Goal: Ask a question

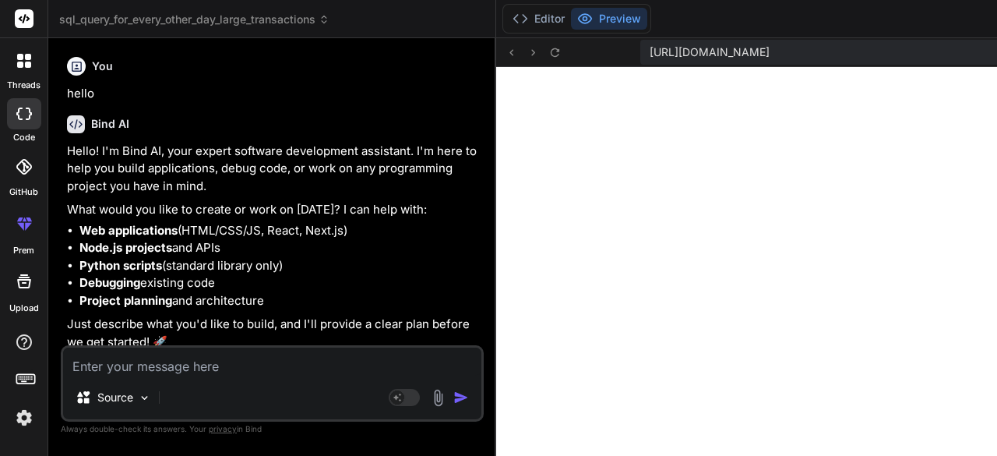
click at [186, 375] on textarea at bounding box center [272, 361] width 418 height 28
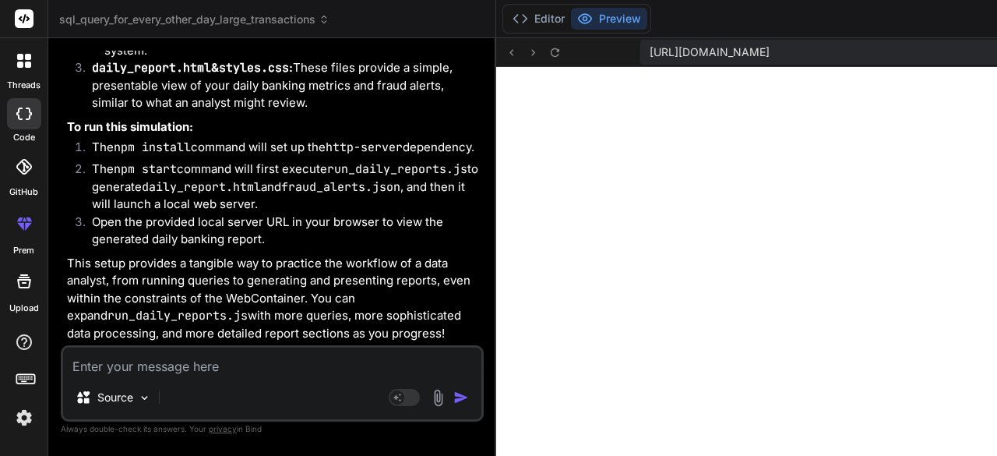
type textarea "h"
type textarea "x"
type textarea "he"
type textarea "x"
type textarea "hel"
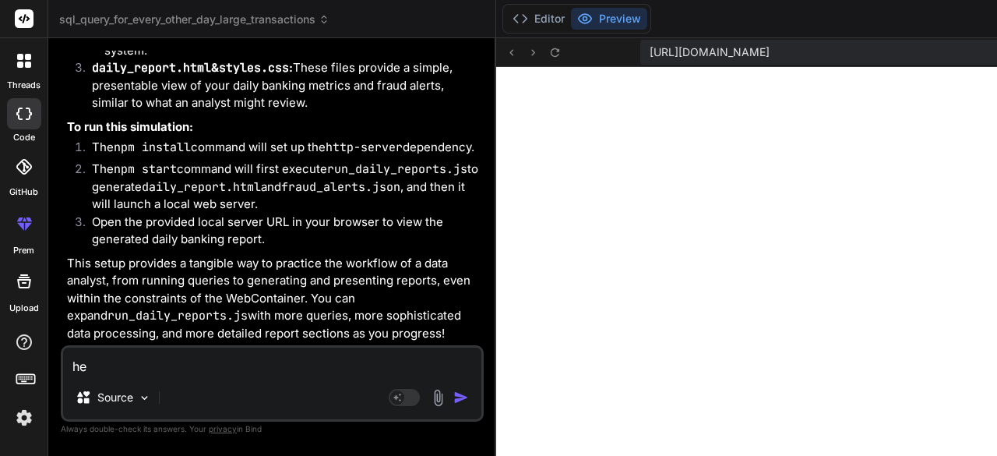
type textarea "x"
type textarea "help"
type textarea "x"
type textarea "help"
type textarea "x"
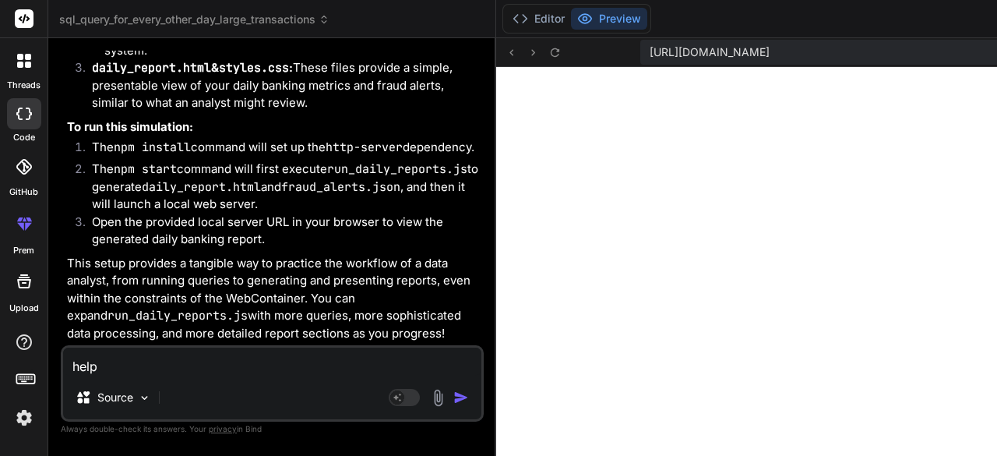
type textarea "help m"
type textarea "x"
type textarea "help me"
type textarea "x"
type textarea "help me"
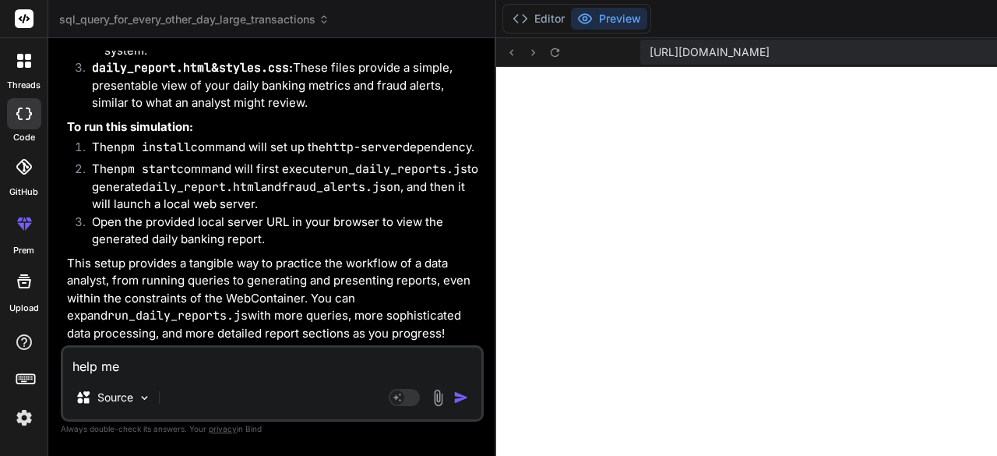
type textarea "x"
type textarea "help me s"
type textarea "x"
type textarea "help me st"
type textarea "x"
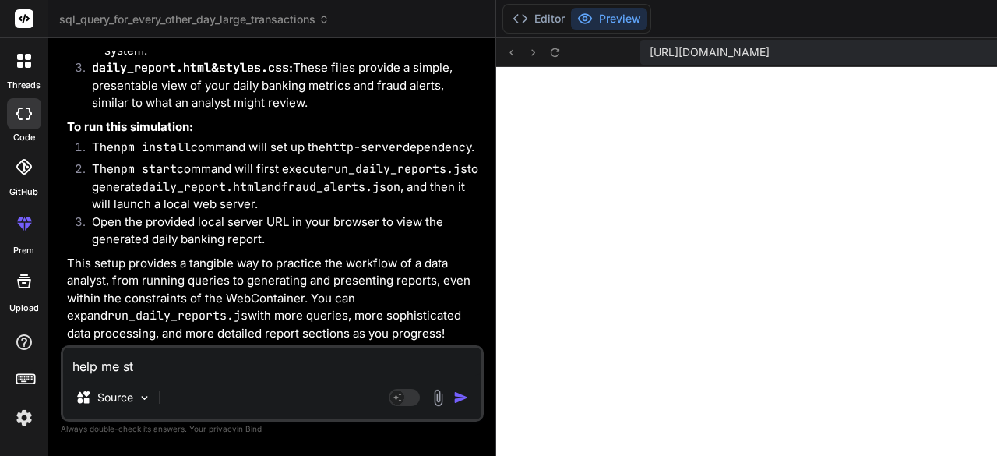
type textarea "help me str"
type textarea "x"
type textarea "help me strt"
type textarea "x"
type textarea "help me strt"
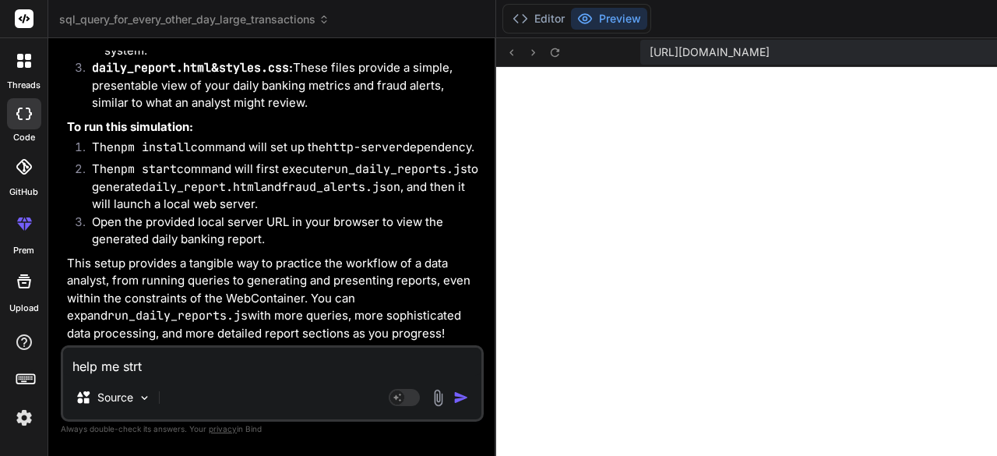
type textarea "x"
type textarea "help me strt w"
type textarea "x"
type textarea "help me strt wi"
type textarea "x"
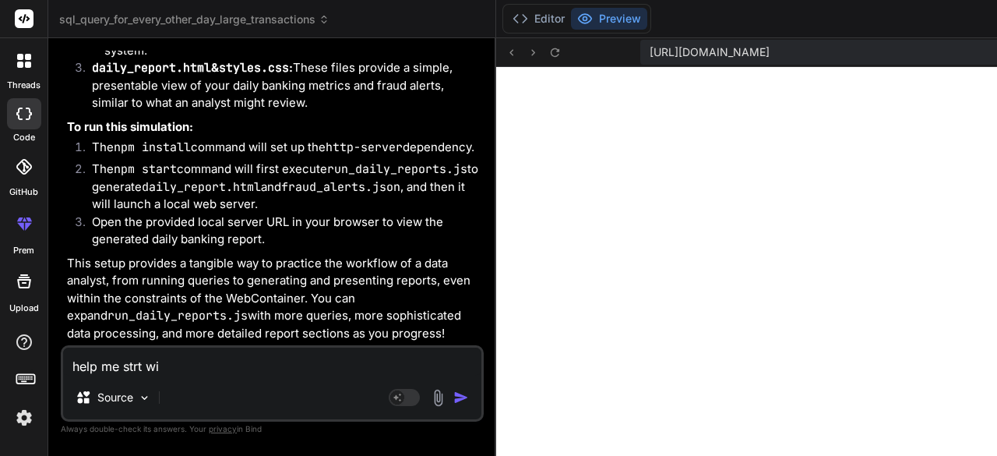
type textarea "help me strt wit"
type textarea "x"
type textarea "help me strt with"
type textarea "x"
type textarea "help me strt with"
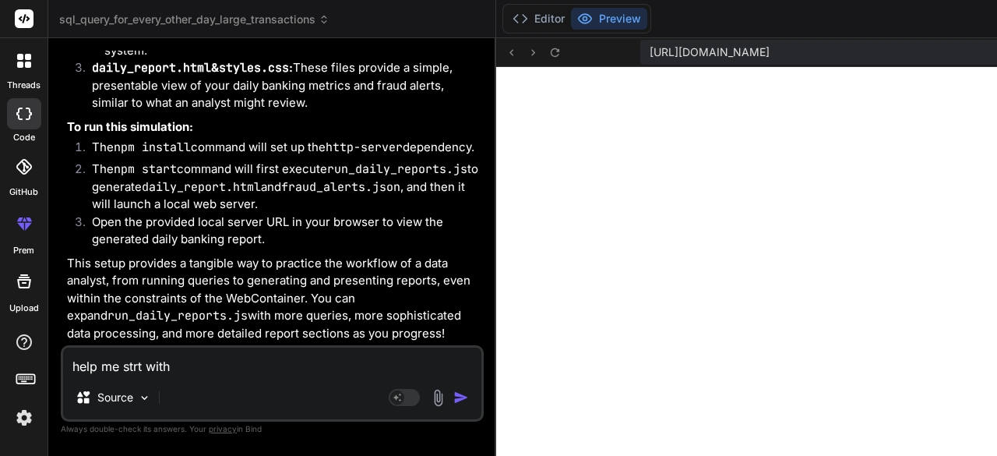
type textarea "x"
type textarea "help me strt with t"
type textarea "x"
type textarea "help me strt with th"
type textarea "x"
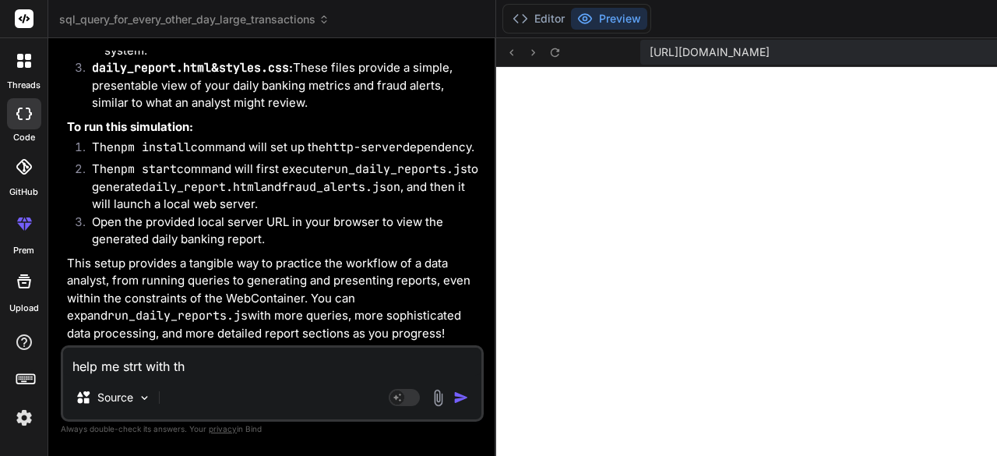
type textarea "help me strt with the"
type textarea "x"
type textarea "help me strt with the"
type textarea "x"
type textarea "help me strt with the f"
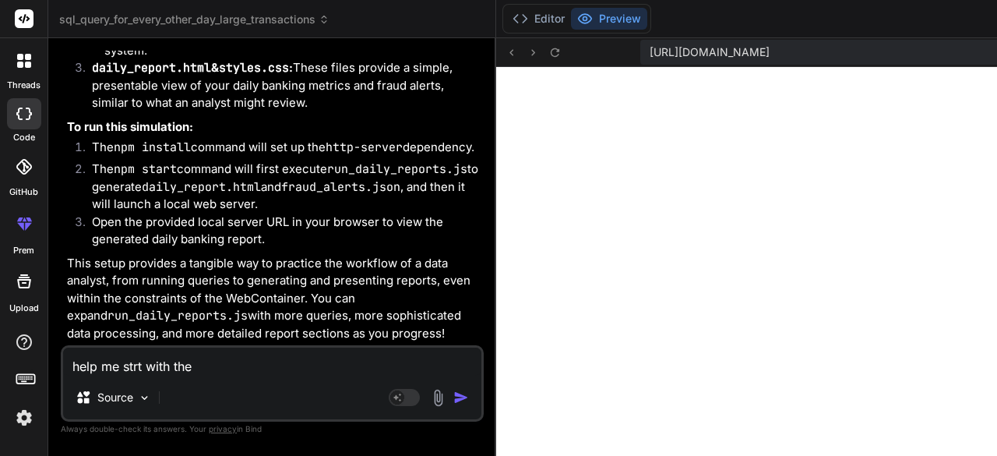
type textarea "x"
type textarea "help me strt with the fi"
type textarea "x"
type textarea "help me strt with the fir"
type textarea "x"
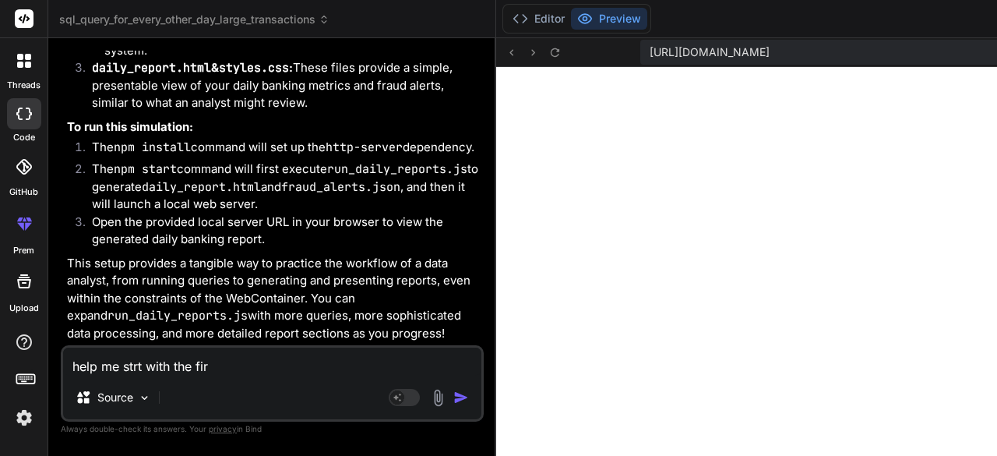
type textarea "help me strt with the firs"
type textarea "x"
type textarea "help me strt with the first"
type textarea "x"
type textarea "help me strt with the first"
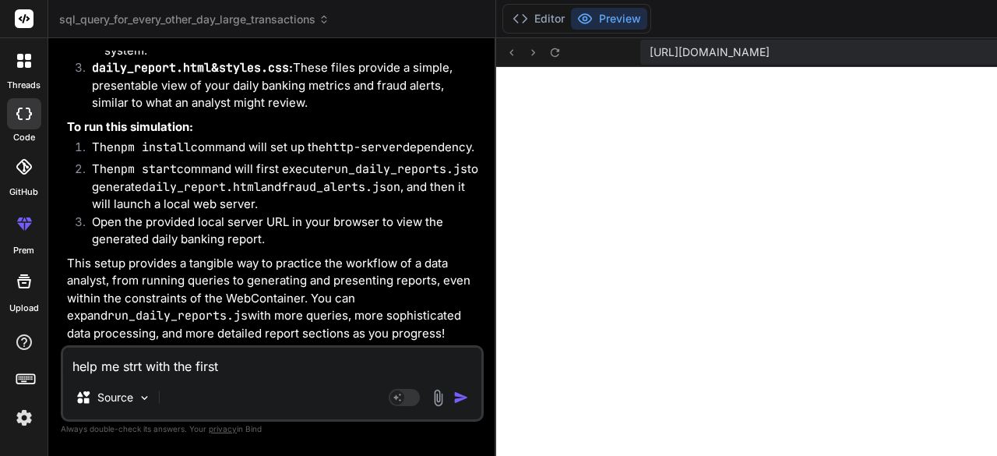
type textarea "x"
type textarea "help me strt with the first 3"
type textarea "x"
type textarea "help me strt with the first 3"
type textarea "x"
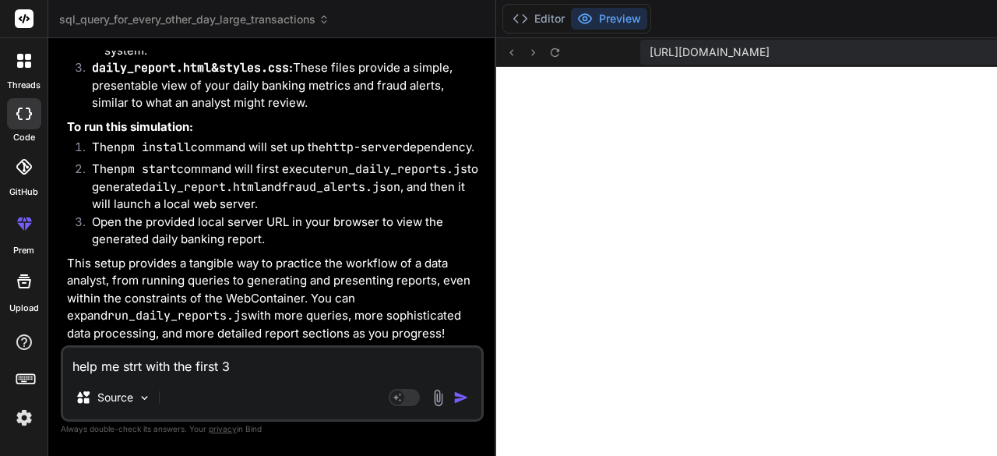
type textarea "help me strt with the first 3 p"
type textarea "x"
type textarea "help me strt with the first 3 pr"
type textarea "x"
type textarea "help me strt with the first 3 pro"
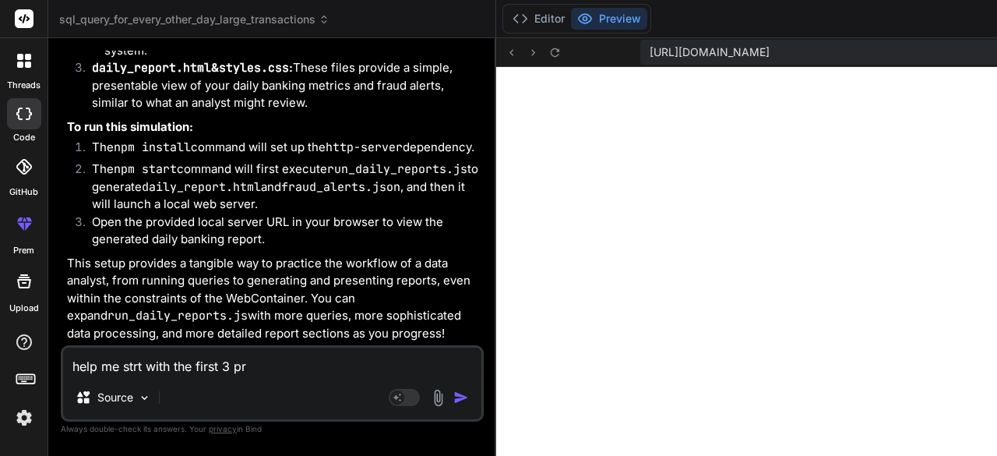
type textarea "x"
type textarea "help me strt with the first 3 proj"
type textarea "x"
type textarea "help me strt with the first 3 proje"
type textarea "x"
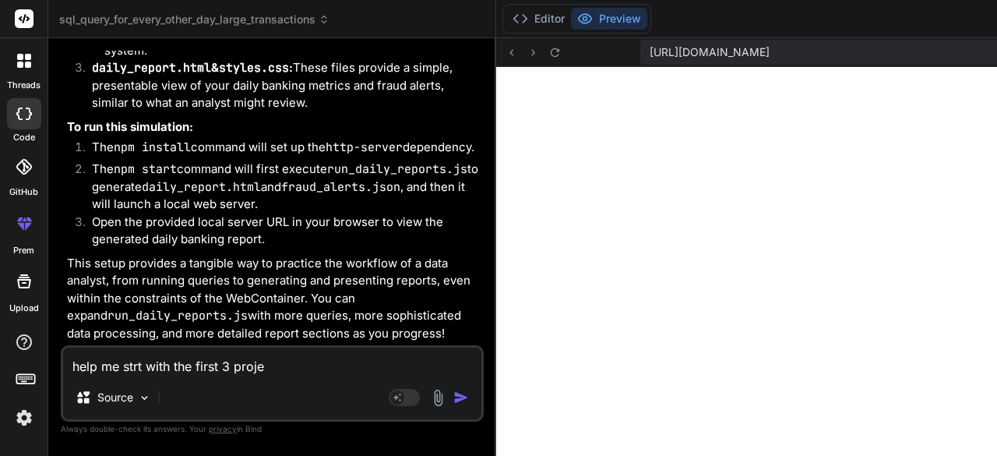
type textarea "help me strt with the first 3 projec"
type textarea "x"
type textarea "help me strt with the first 3 project"
type textarea "x"
type textarea "help me strt with the first 3 projects"
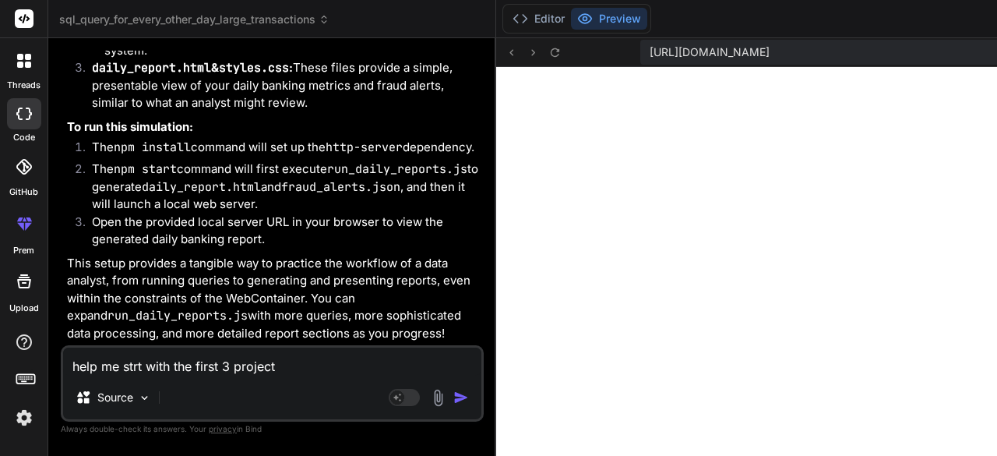
type textarea "x"
type textarea "help me strt with the first 3 projects"
type textarea "x"
type textarea "help me strt with the first 3 projects I"
type textarea "x"
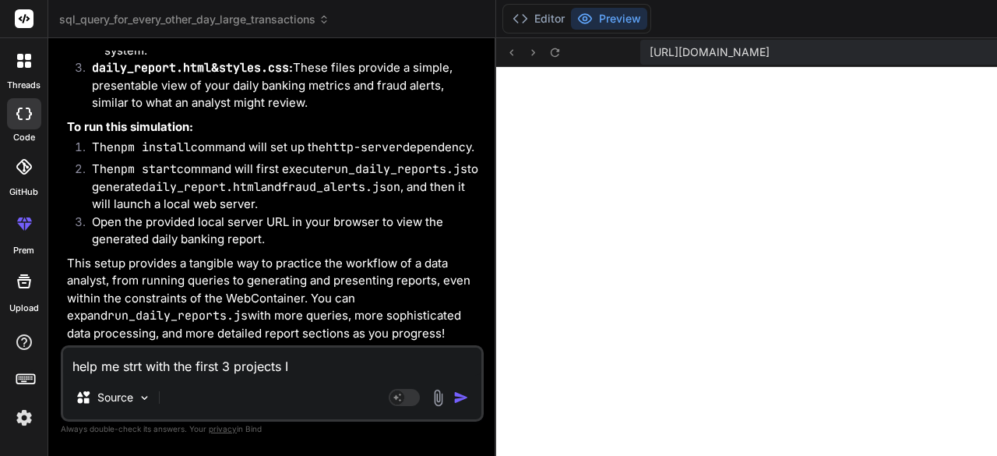
type textarea "help me strt with the first 3 projects I"
type textarea "x"
type textarea "help me strt with the first 3 projects I s"
type textarea "x"
type textarea "help me strt with the first 3 projects I sh"
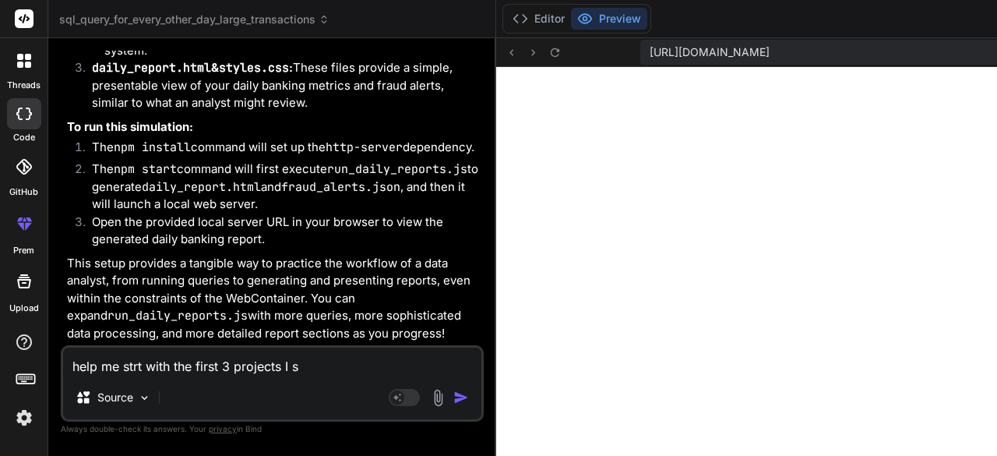
type textarea "x"
type textarea "help me strt with the first 3 projects I sho"
type textarea "x"
type textarea "help me strt with the first 3 projects I shou"
type textarea "x"
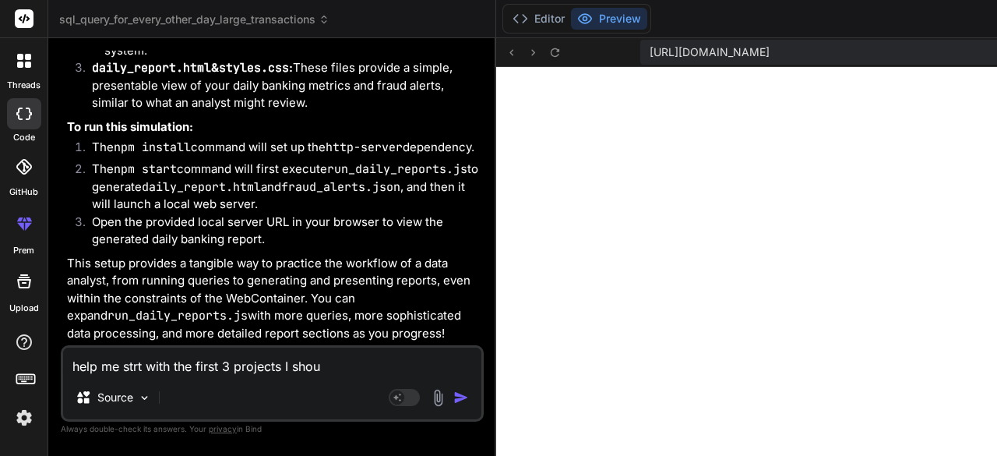
type textarea "help me strt with the first 3 projects I shoul"
type textarea "x"
type textarea "help me strt with the first 3 projects I should"
type textarea "x"
type textarea "help me strt with the first 3 projects I should"
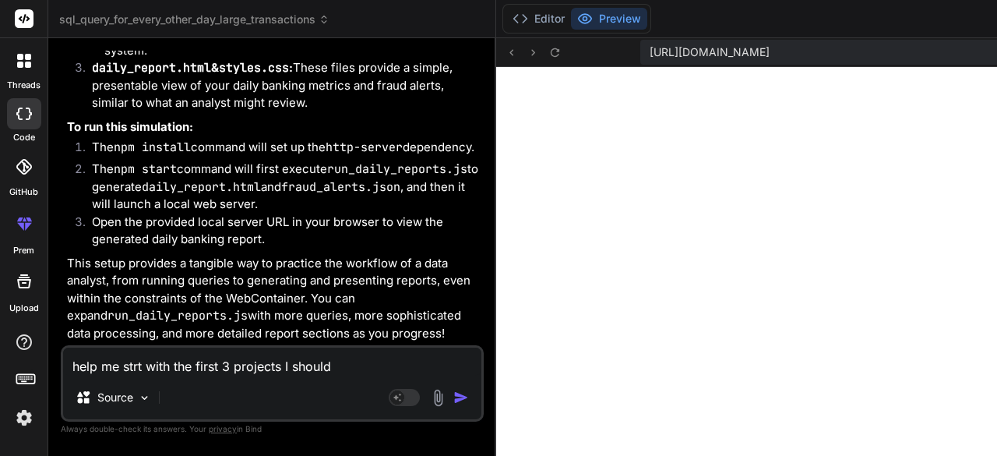
type textarea "x"
type textarea "help me strt with the first 3 projects I should d"
type textarea "x"
type textarea "help me strt with the first 3 projects I should do"
type textarea "x"
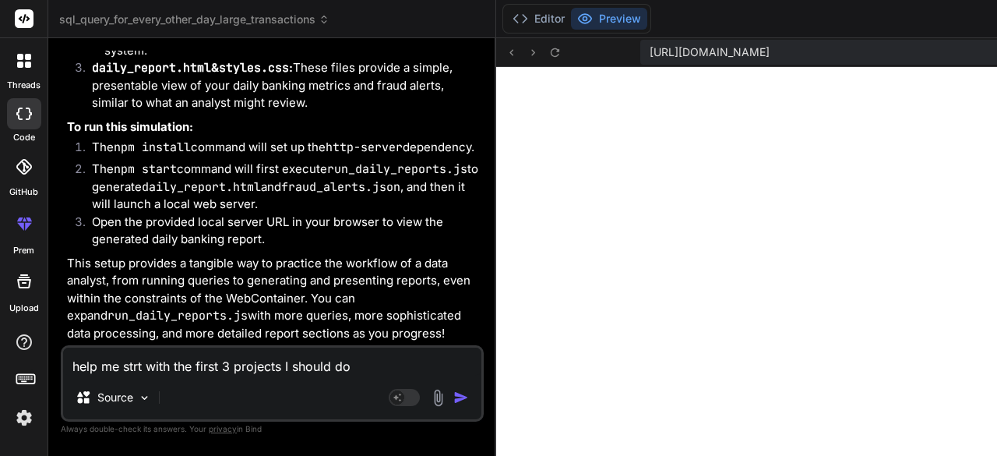
type textarea "help me strt with the first 3 projects I should do"
type textarea "x"
type textarea "help me strt with the first 3 projects I should do t"
type textarea "x"
type textarea "help me strt with the first 3 projects I should do to"
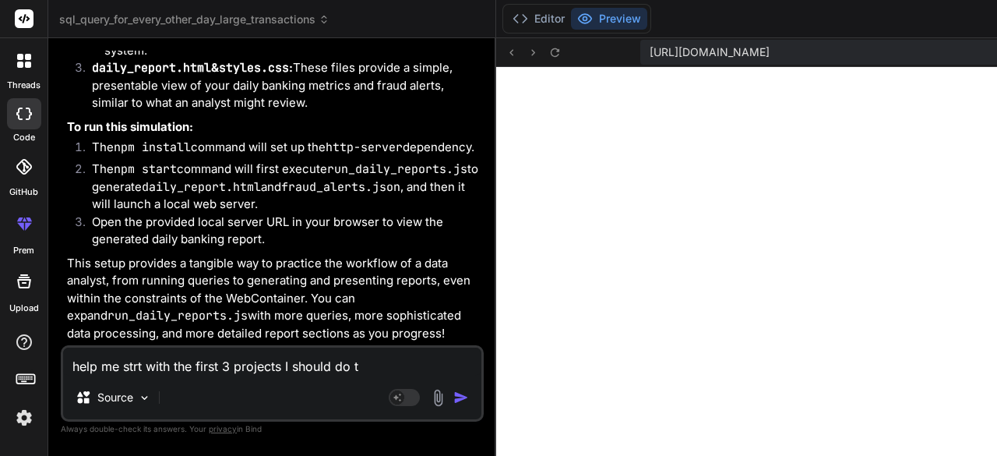
type textarea "x"
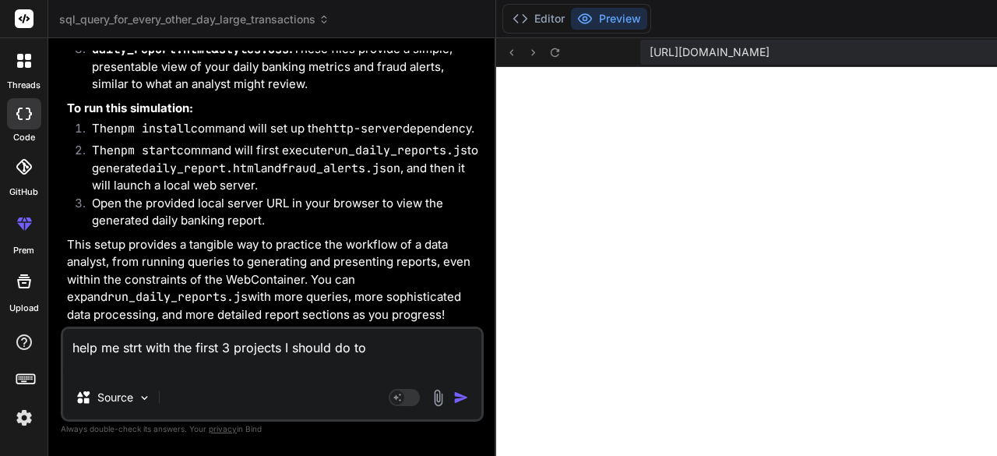
type textarea "help me strt with the first 3 projects I should do to"
type textarea "x"
click at [138, 350] on textarea "help me strt with the first 3 projects I should do to" at bounding box center [272, 352] width 418 height 47
type textarea "help me strat with the first 3 projects I should do to"
type textarea "x"
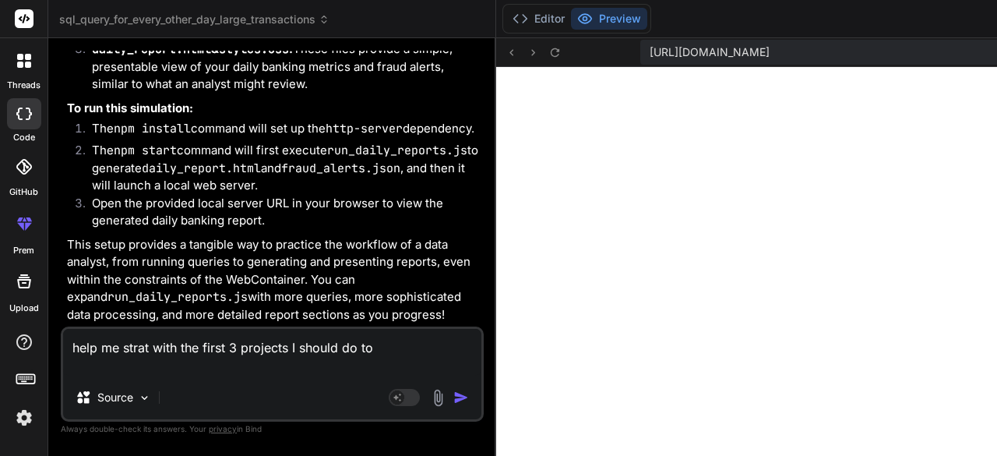
click at [109, 365] on textarea "help me strat with the first 3 projects I should do to" at bounding box center [272, 352] width 418 height 47
type textarea "help me strat with the first 3 projects I should do to r"
type textarea "x"
type textarea "help me strat with the first 3 projects I should do to re"
type textarea "x"
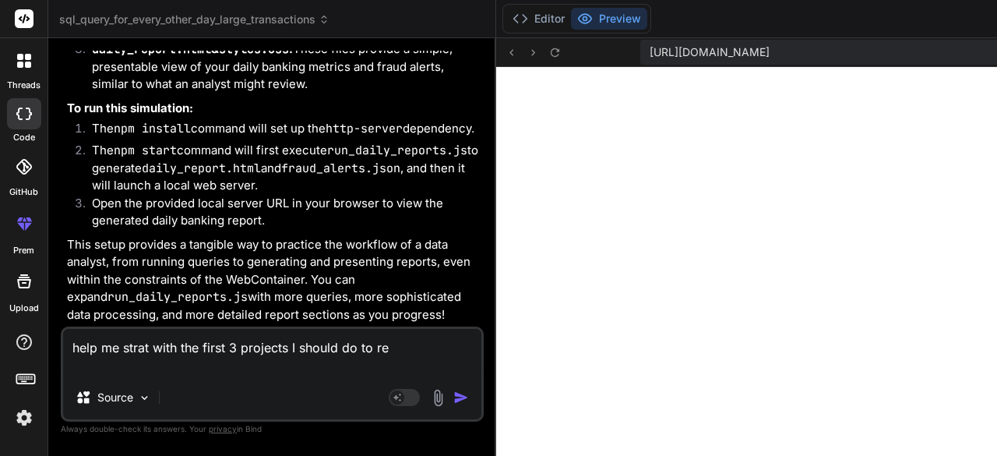
type textarea "help me strat with the first 3 projects I should do to rel"
type textarea "x"
type textarea "help me strat with the first 3 projects I should do to [MEDICAL_DATA]"
type textarea "x"
type textarea "help me strat with the first 3 projects I should do to relat"
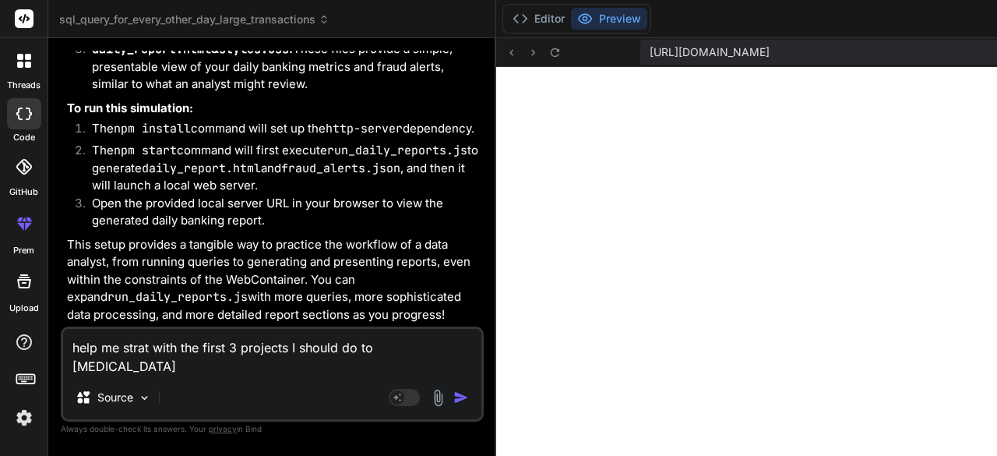
type textarea "x"
type textarea "help me strat with the first 3 projects I should do to relate"
type textarea "x"
type textarea "help me strat with the first 3 projects I should do to related"
type textarea "x"
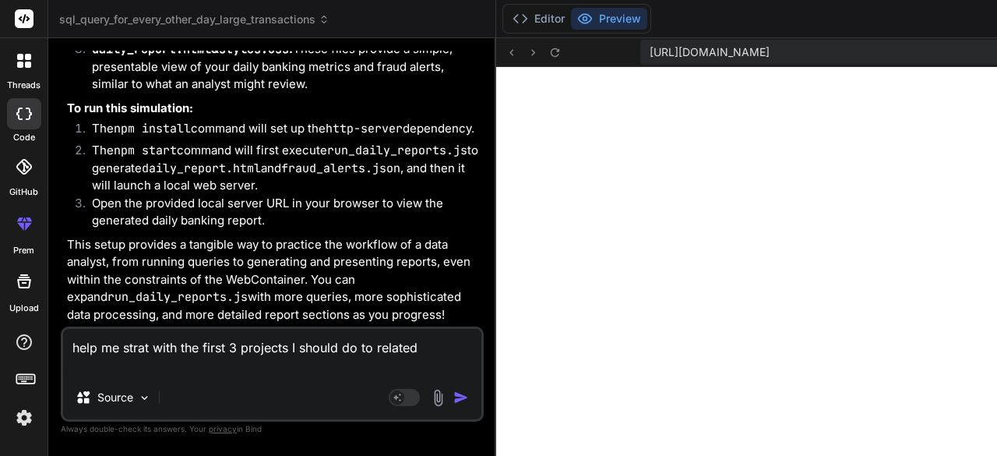
type textarea "help me strat with the first 3 projects I should do to related"
type textarea "x"
type textarea "help me strat with the first 3 projects I should do to related t"
type textarea "x"
type textarea "help me strat with the first 3 projects I should do to related to"
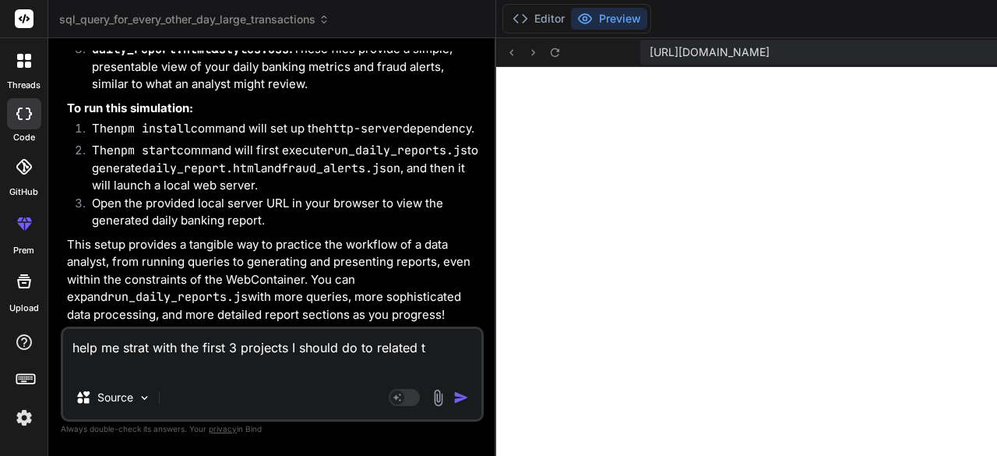
type textarea "x"
type textarea "help me strat with the first 3 projects I should do to related to"
type textarea "x"
type textarea "help me strat with the first 3 projects I should do to related to d"
type textarea "x"
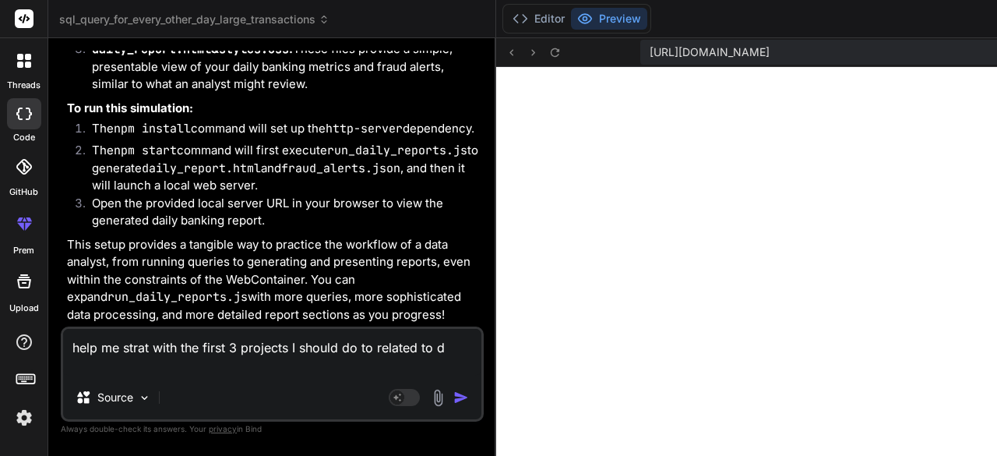
type textarea "help me strat with the first 3 projects I should do to related to da"
type textarea "x"
type textarea "help me strat with the first 3 projects I should do to related to dat"
type textarea "x"
type textarea "help me strat with the first 3 projects I should do to related to data"
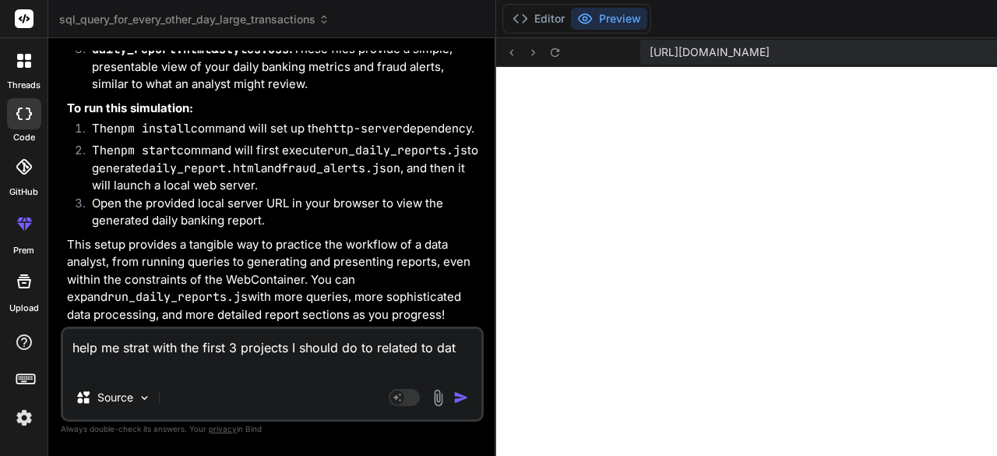
type textarea "x"
type textarea "help me strat with the first 3 projects I should do to related to data"
type textarea "x"
type textarea "help me strat with the first 3 projects I should do to related to data a"
type textarea "x"
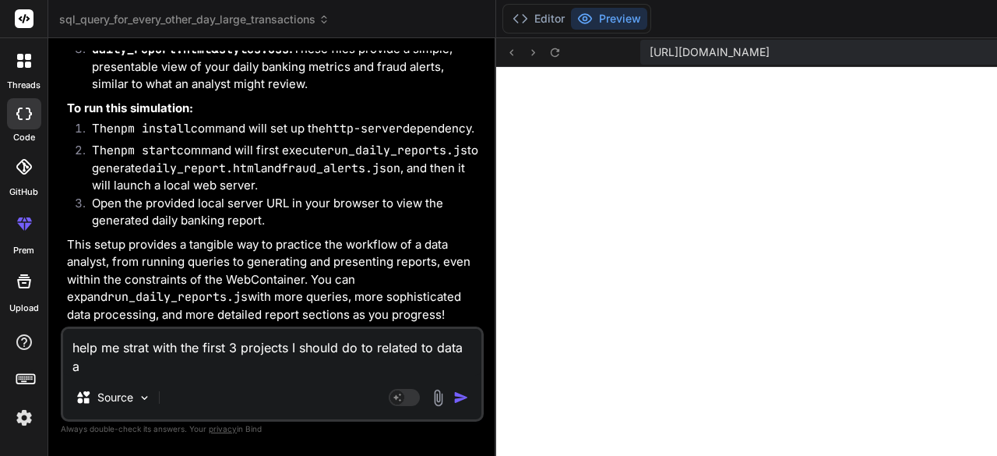
type textarea "help me strat with the first 3 projects I should do to related to data an"
type textarea "x"
type textarea "help me strat with the first 3 projects I should do to related to data [PERSON_…"
type textarea "x"
type textarea "help me strat with the first 3 projects I should do to related to data anal"
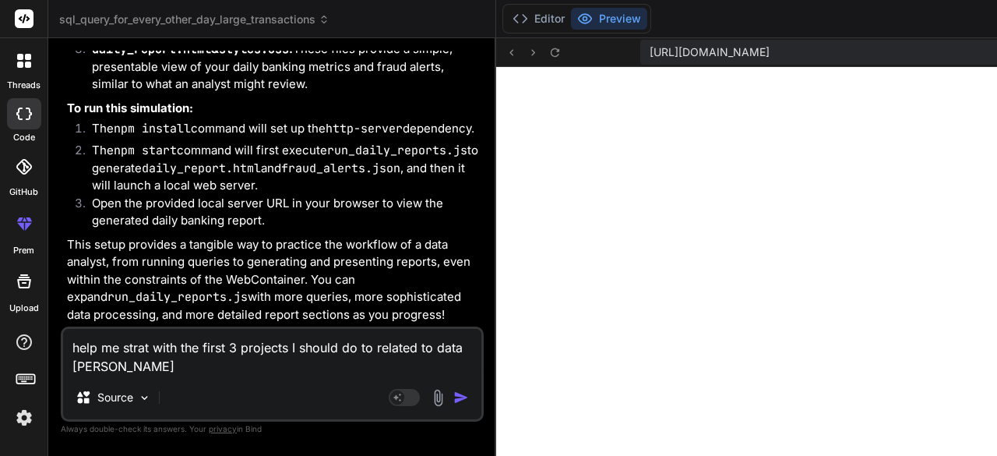
type textarea "x"
type textarea "help me strat with the first 3 projects I should do to related to data analy"
type textarea "x"
type textarea "help me strat with the first 3 projects I should do to related to data analys"
type textarea "x"
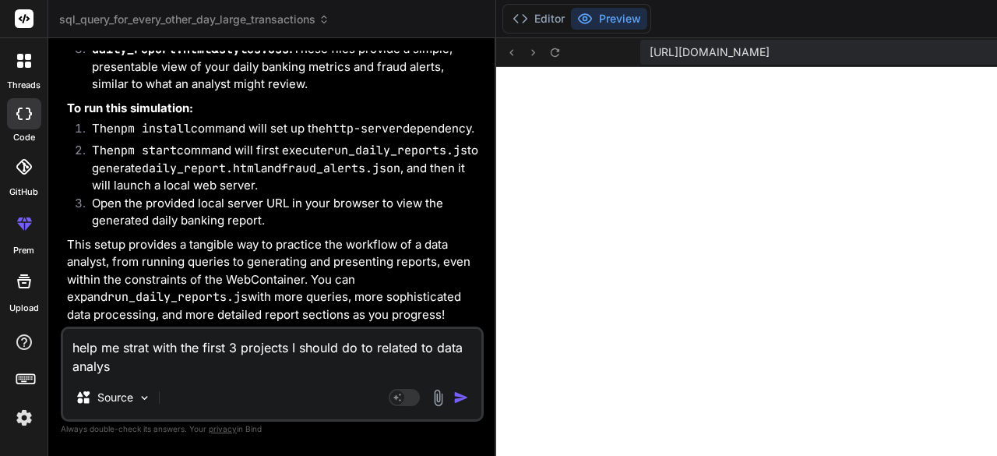
type textarea "help me strat with the first 3 projects I should do to related to data analysi"
type textarea "x"
type textarea "help me strat with the first 3 projects I should do to related to data analysis"
type textarea "x"
type textarea "help me strat with the first 3 projects I should do to related to data analysis."
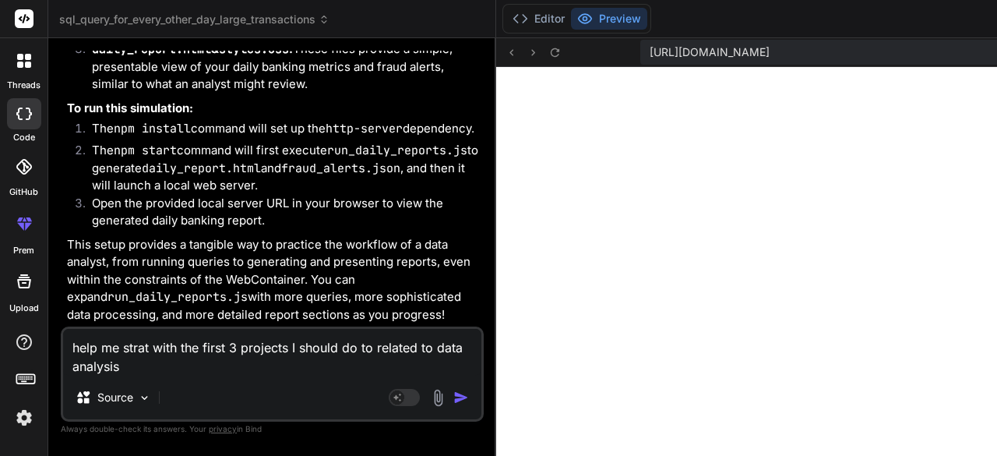
type textarea "x"
type textarea "help me strat with the first 3 projects I should do to related to data analysis."
type textarea "x"
type textarea "help me strat with the first 3 projects I should do to related to data analysis…"
type textarea "x"
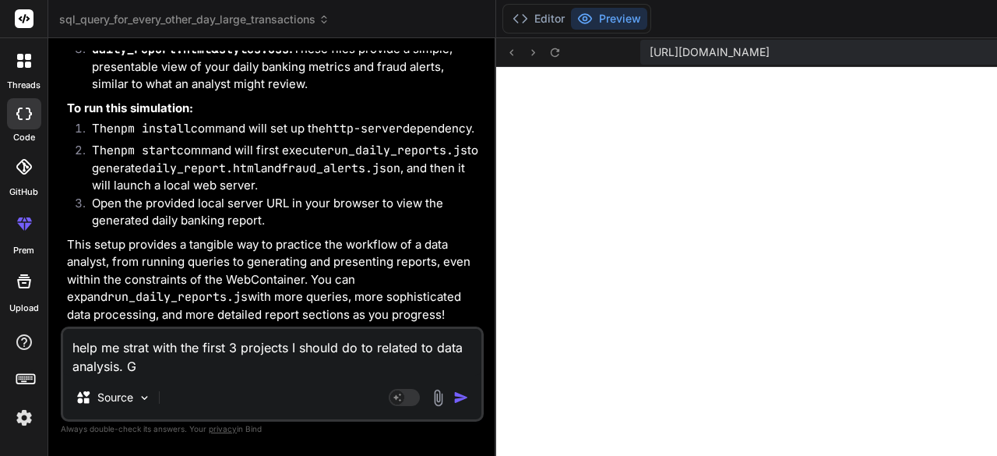
type textarea "help me strat with the first 3 projects I should do to related to data analysis…"
type textarea "x"
type textarea "help me strat with the first 3 projects I should do to related to data analysis…"
type textarea "x"
type textarea "help me strat with the first 3 projects I should do to related to data analysis…"
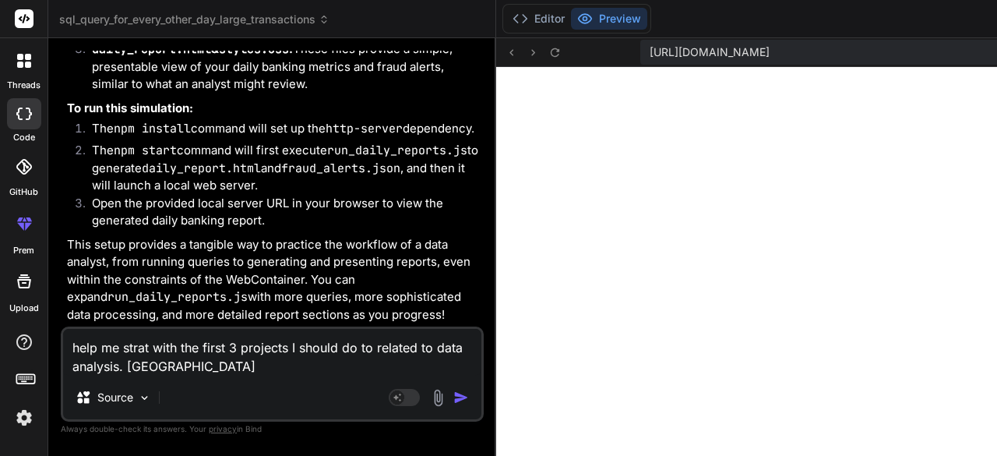
type textarea "x"
type textarea "help me strat with the first 3 projects I should do to related to data analysis…"
type textarea "x"
type textarea "help me strat with the first 3 projects I should do to related to data analysis…"
type textarea "x"
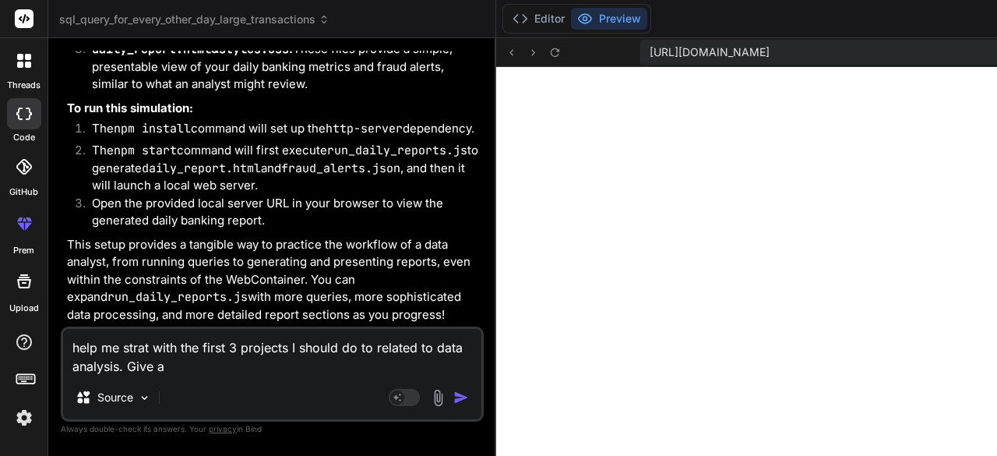
type textarea "help me strat with the first 3 projects I should do to related to data analysis…"
type textarea "x"
type textarea "help me strat with the first 3 projects I should do to related to data analysis…"
type textarea "x"
type textarea "help me strat with the first 3 projects I should do to related to data analysis…"
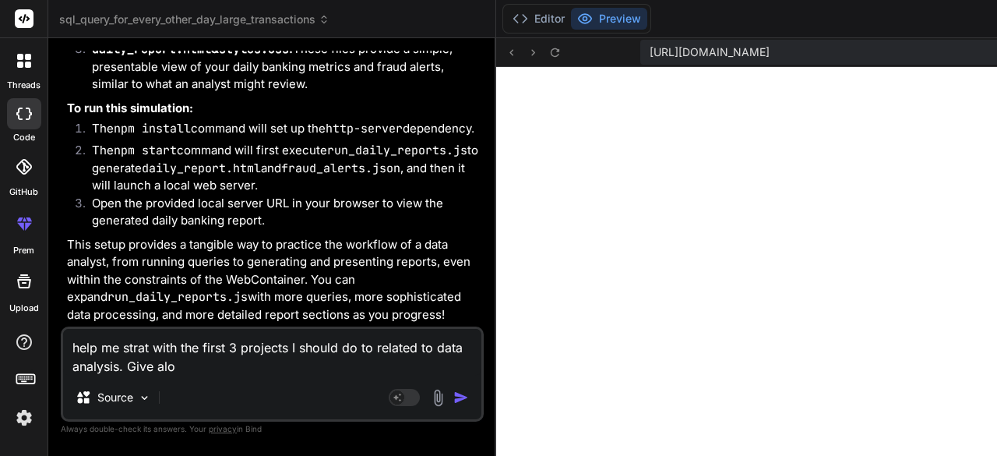
type textarea "x"
type textarea "help me strat with the first 3 projects I should do to related to data analysis…"
type textarea "x"
type textarea "help me strat with the first 3 projects I should do to related to data analysis…"
type textarea "x"
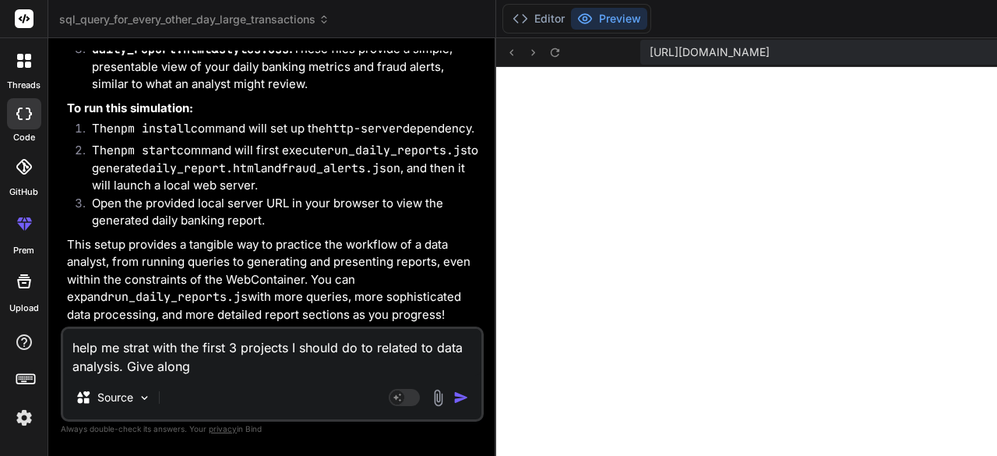
type textarea "help me strat with the first 3 projects I should do to related to data analysis…"
type textarea "x"
type textarea "help me strat with the first 3 projects I should do to related to data analysis…"
type textarea "x"
type textarea "help me strat with the first 3 projects I should do to related to data analysis…"
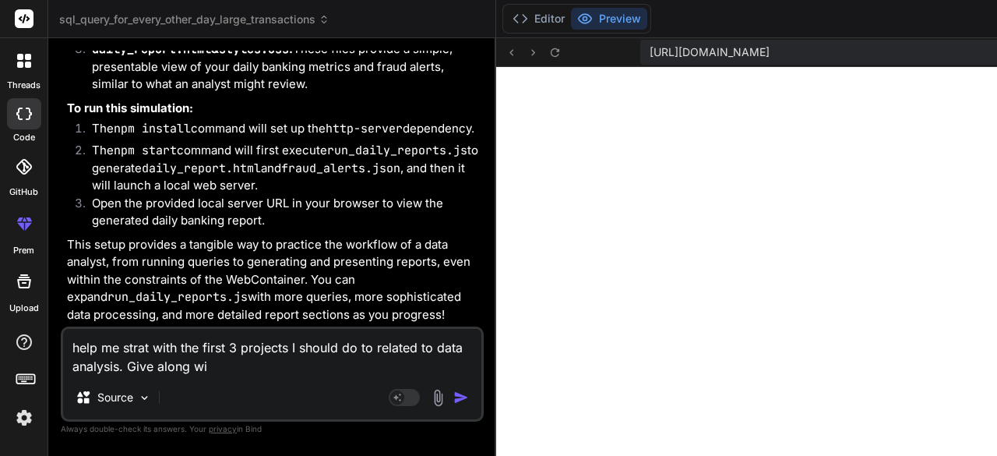
type textarea "x"
type textarea "help me strat with the first 3 projects I should do to related to data analysis…"
type textarea "x"
type textarea "help me strat with the first 3 projects I should do to related to data analysis…"
type textarea "x"
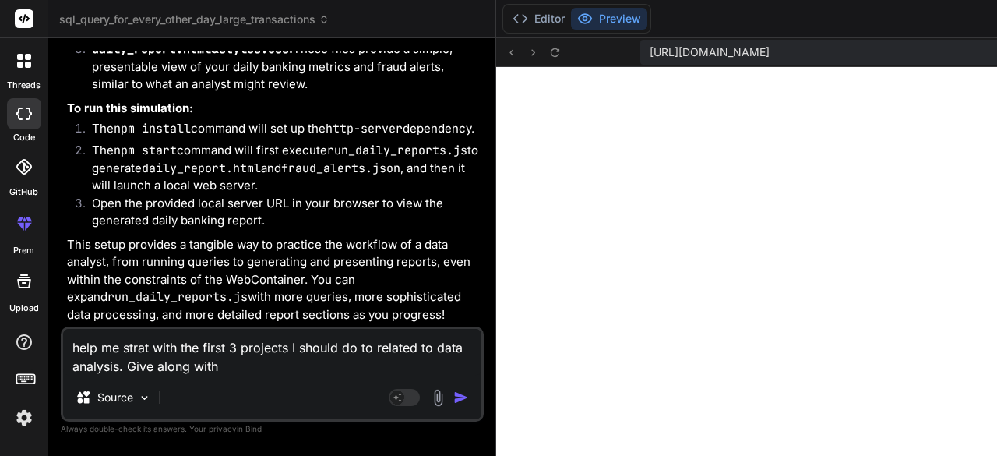
type textarea "help me strat with the first 3 projects I should do to related to data analysis…"
type textarea "x"
type textarea "help me strat with the first 3 projects I should do to related to data analysis…"
type textarea "x"
type textarea "help me strat with the first 3 projects I should do to related to data analysis…"
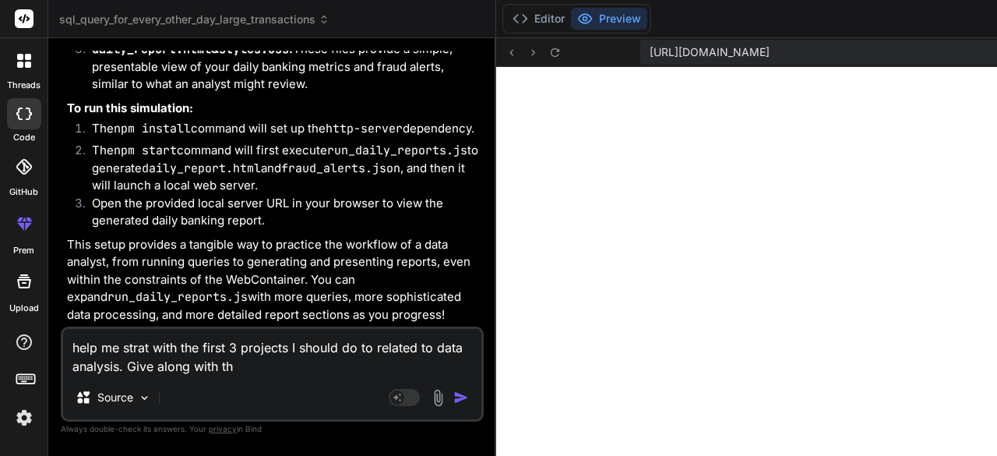
type textarea "x"
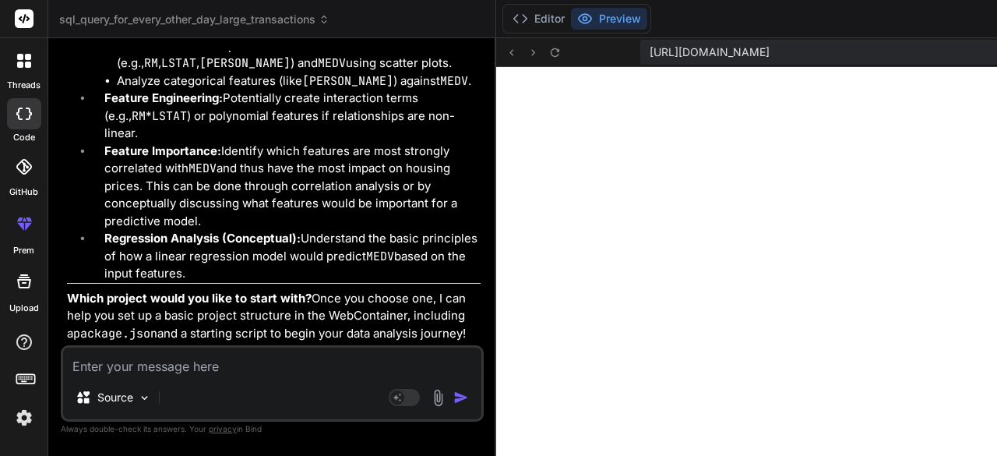
scroll to position [18569, 0]
click at [198, 364] on textarea at bounding box center [272, 361] width 418 height 28
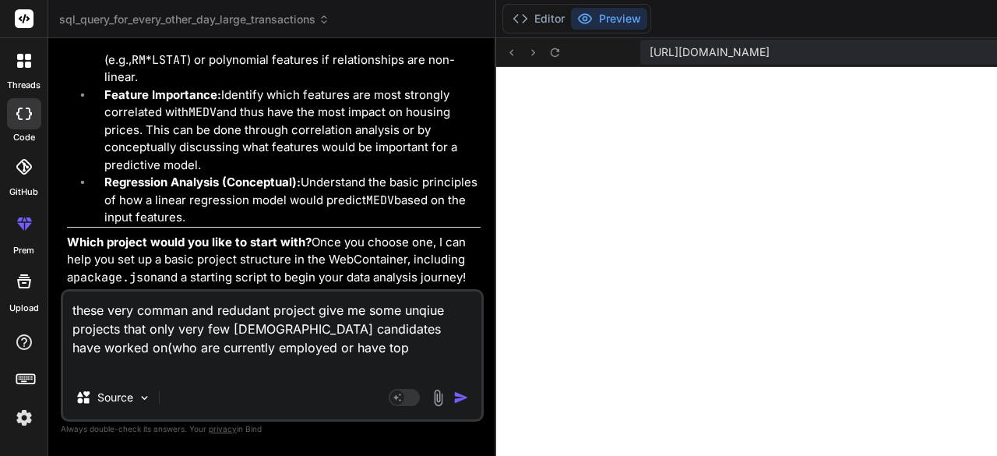
click at [248, 315] on textarea "these very comman and redudant project give me some unqiue projects that only v…" at bounding box center [272, 333] width 418 height 84
click at [244, 313] on textarea "these very comman and redudant project give me some unqiue projects that only v…" at bounding box center [272, 333] width 418 height 84
click at [266, 375] on textarea "these very comman and redundant project give me some unqiue projects that only …" at bounding box center [272, 333] width 418 height 84
click at [157, 329] on textarea "these very comman and redundant project give me some unqiue projects that only …" at bounding box center [272, 333] width 418 height 84
click at [187, 309] on textarea "these very comman and redundant project give me some unique projects that only …" at bounding box center [272, 333] width 418 height 84
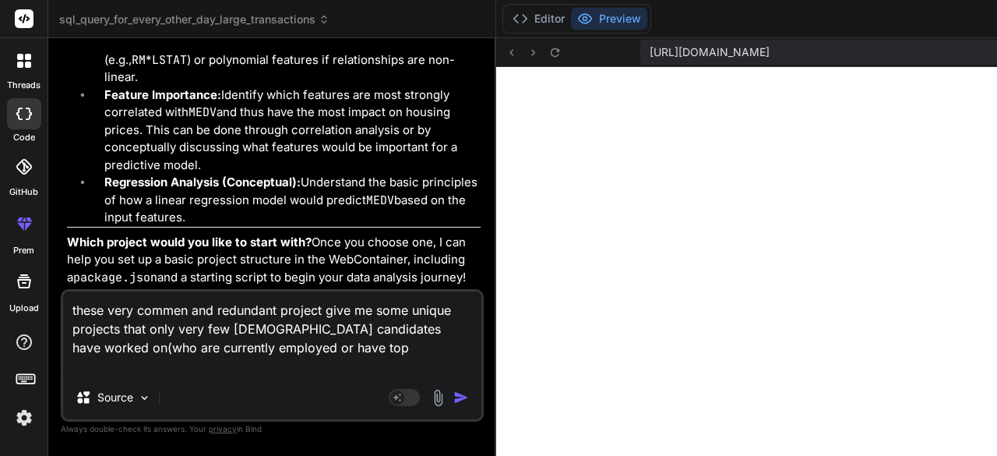
click at [173, 350] on textarea "these very commen and redundant project give me some unique projects that only …" at bounding box center [272, 333] width 418 height 84
click at [181, 308] on textarea "these very commen and redundant project give me some unique projects that only …" at bounding box center [272, 333] width 418 height 84
click at [170, 340] on textarea "these very comman and redundant project give me some unique projects that only …" at bounding box center [272, 333] width 418 height 84
click at [111, 314] on textarea "these very common and redundant project give me some unique projects that only …" at bounding box center [272, 333] width 418 height 84
click at [100, 350] on textarea "these are very common and redundant project give me some unique projects that o…" at bounding box center [272, 333] width 418 height 84
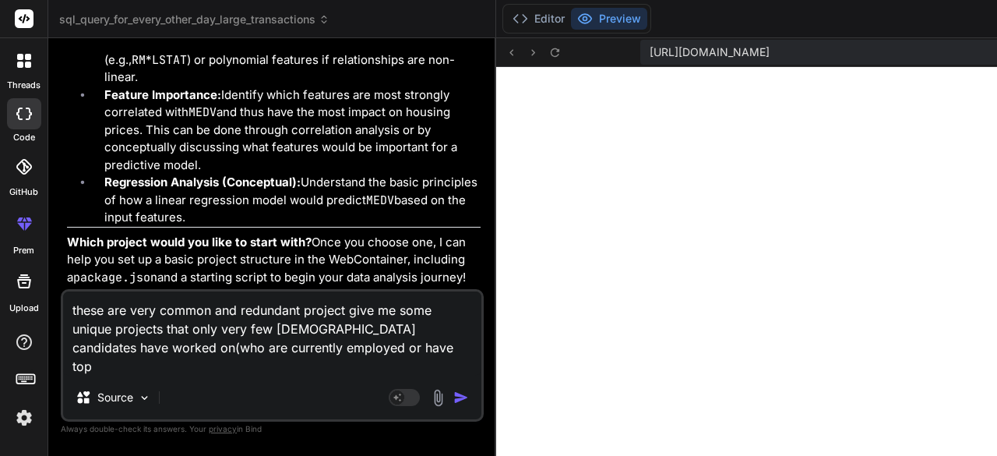
click at [100, 350] on textarea "these are very common and redundant project give me some unique projects that o…" at bounding box center [272, 333] width 418 height 84
click at [216, 363] on textarea "these are very common and redundant project give me some unique projects that o…" at bounding box center [272, 333] width 418 height 84
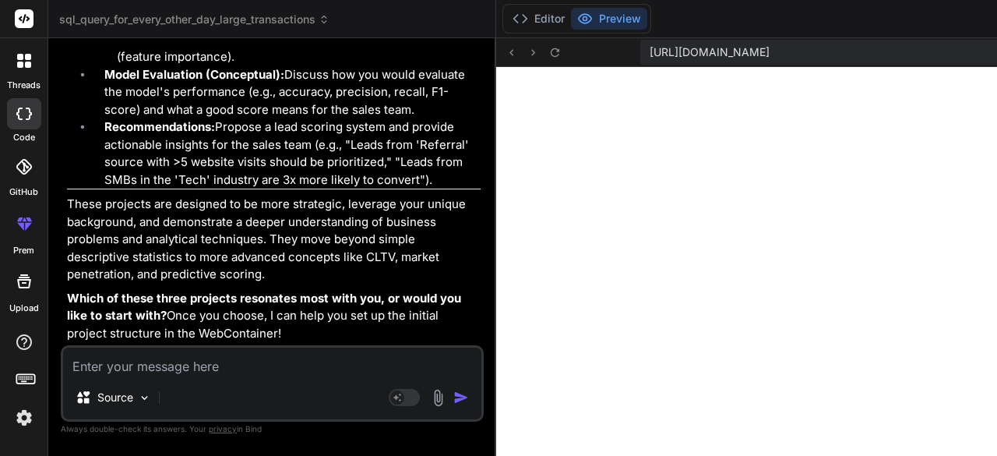
scroll to position [24980, 0]
